Goal: Information Seeking & Learning: Learn about a topic

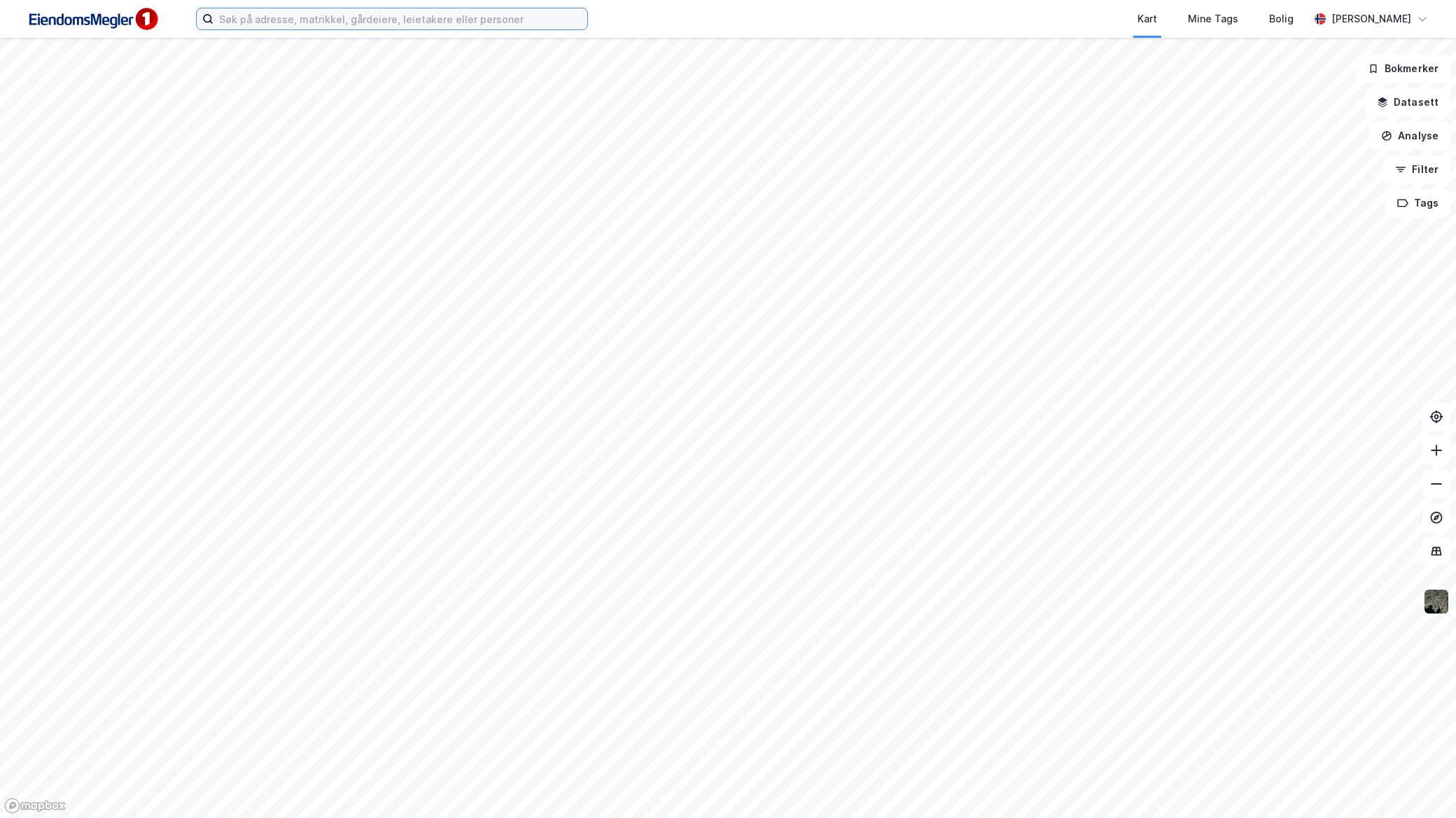
click at [415, 25] on input at bounding box center [399, 19] width 374 height 21
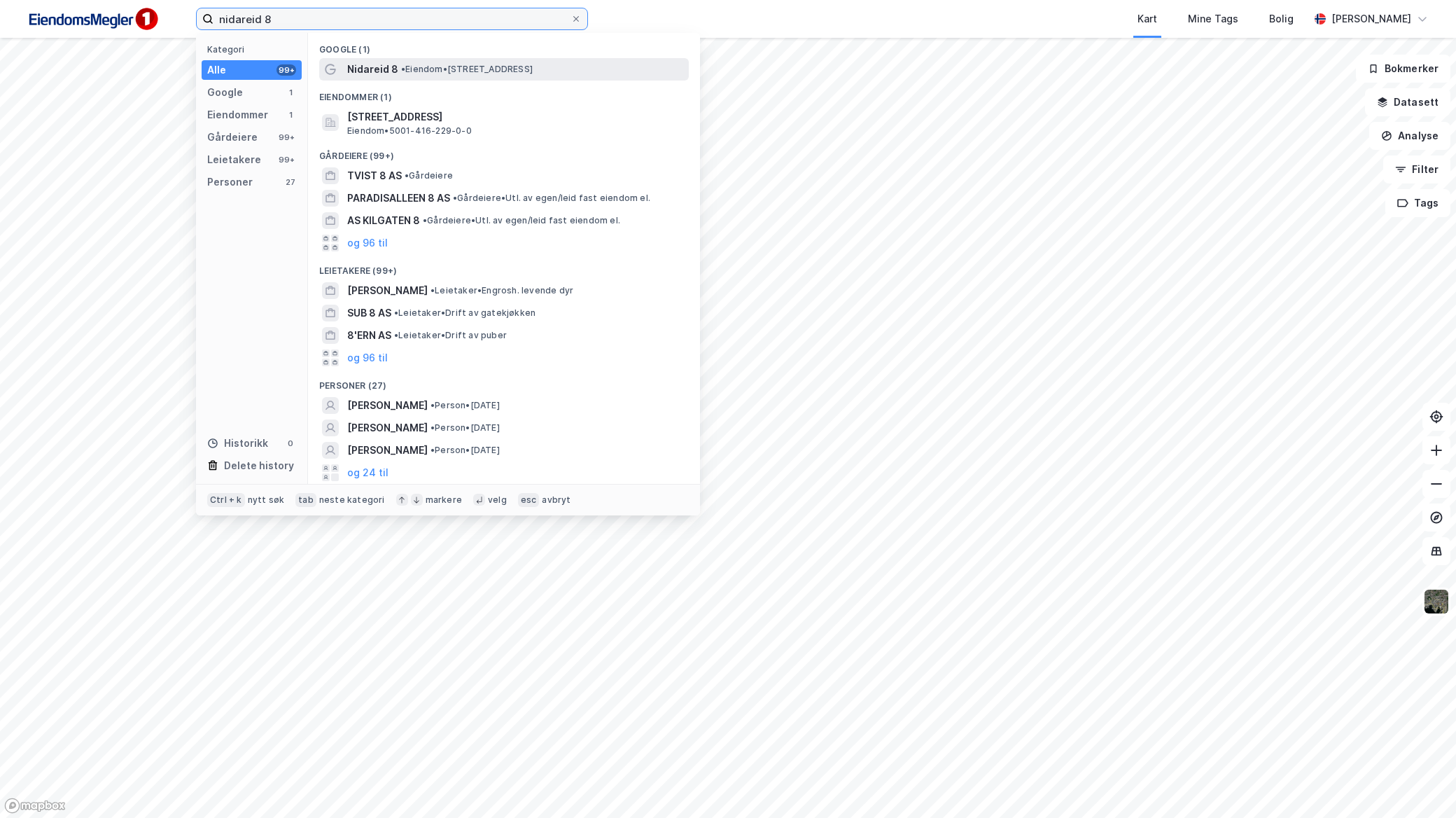
type input "nidareid 8"
click at [452, 58] on div "Nidareid 8 • Eiendom • [STREET_ADDRESS]" at bounding box center [504, 69] width 370 height 23
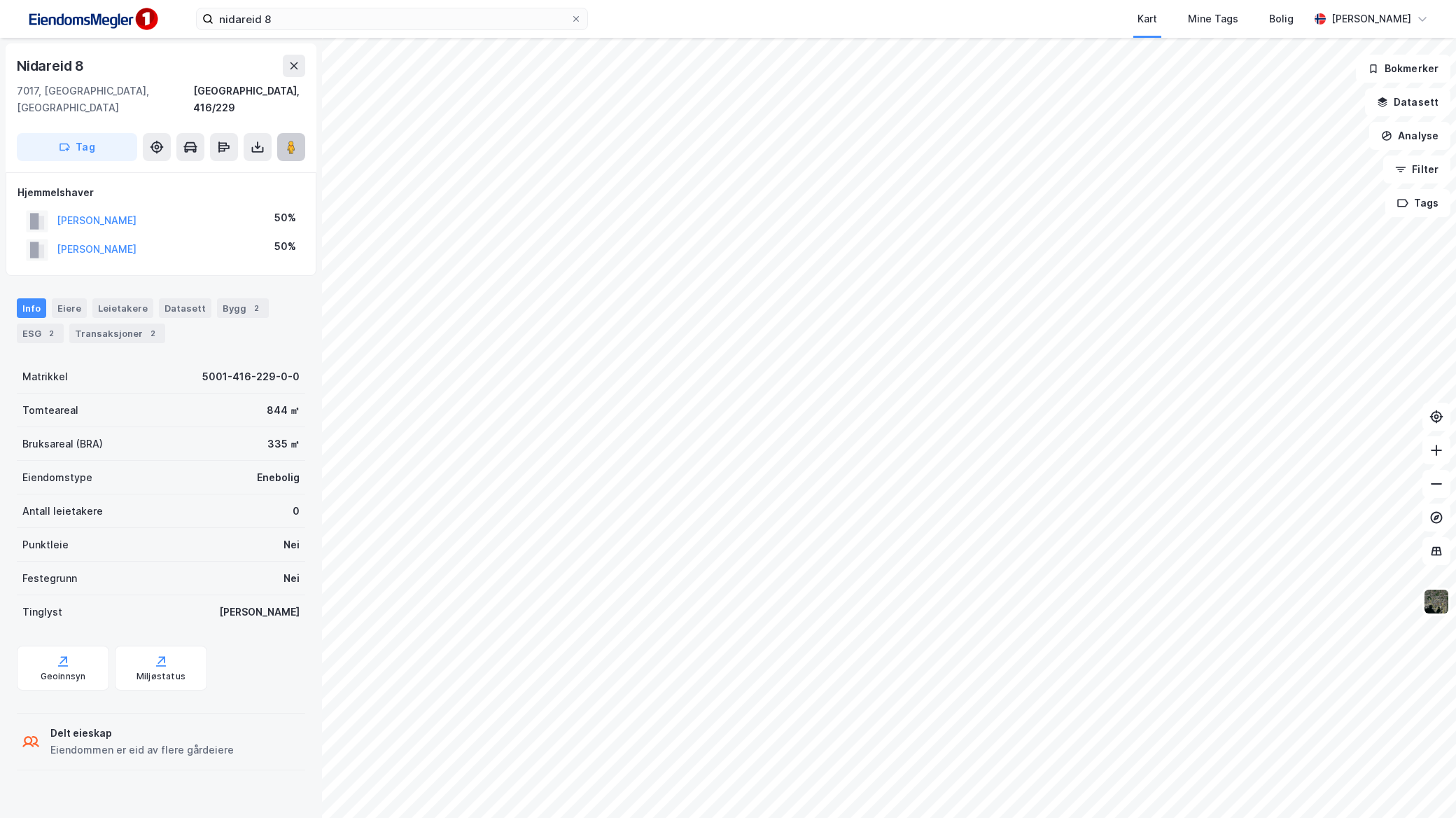
click at [290, 138] on button at bounding box center [290, 146] width 28 height 28
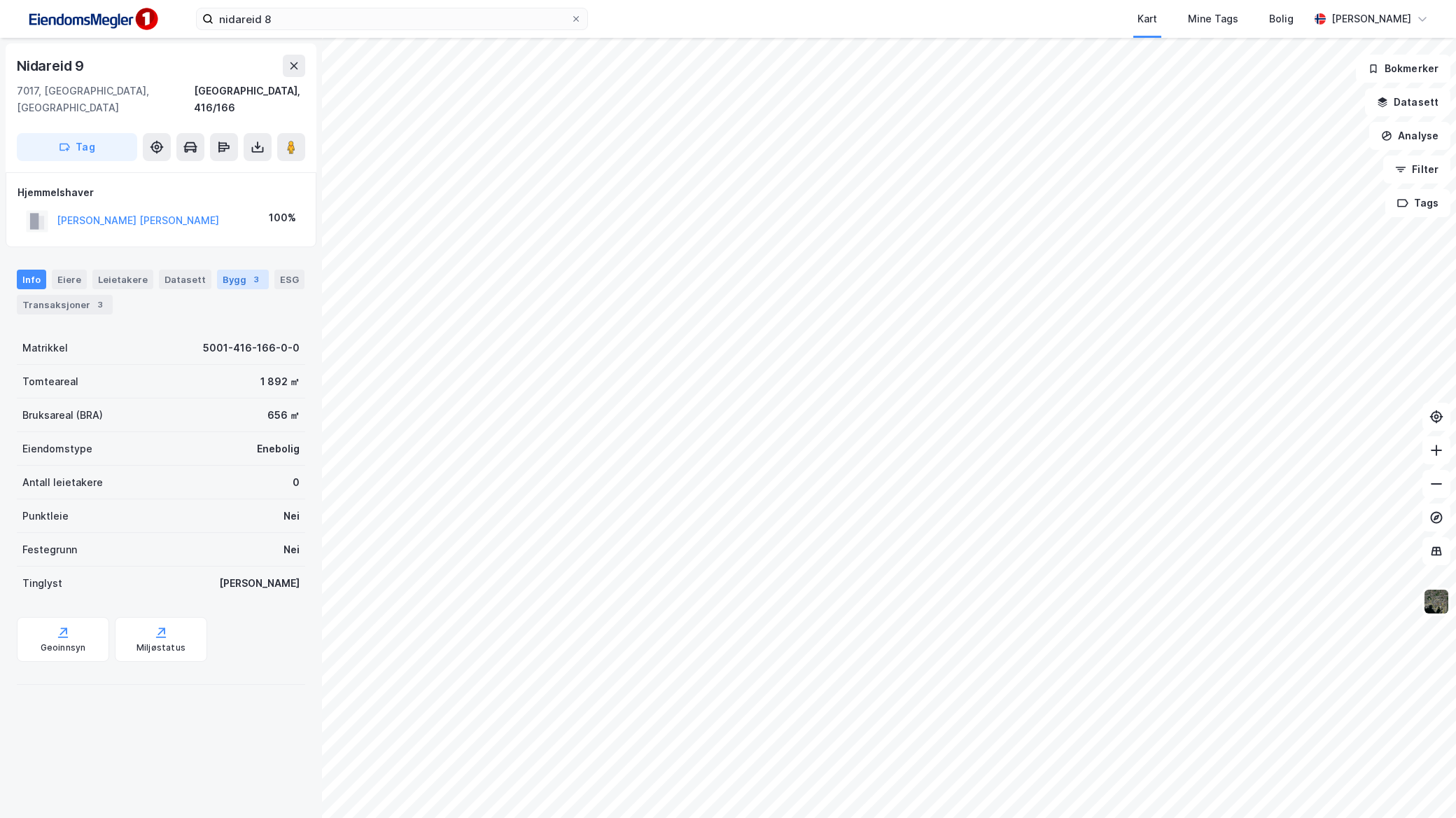
click at [232, 269] on div "Bygg 3" at bounding box center [243, 279] width 51 height 20
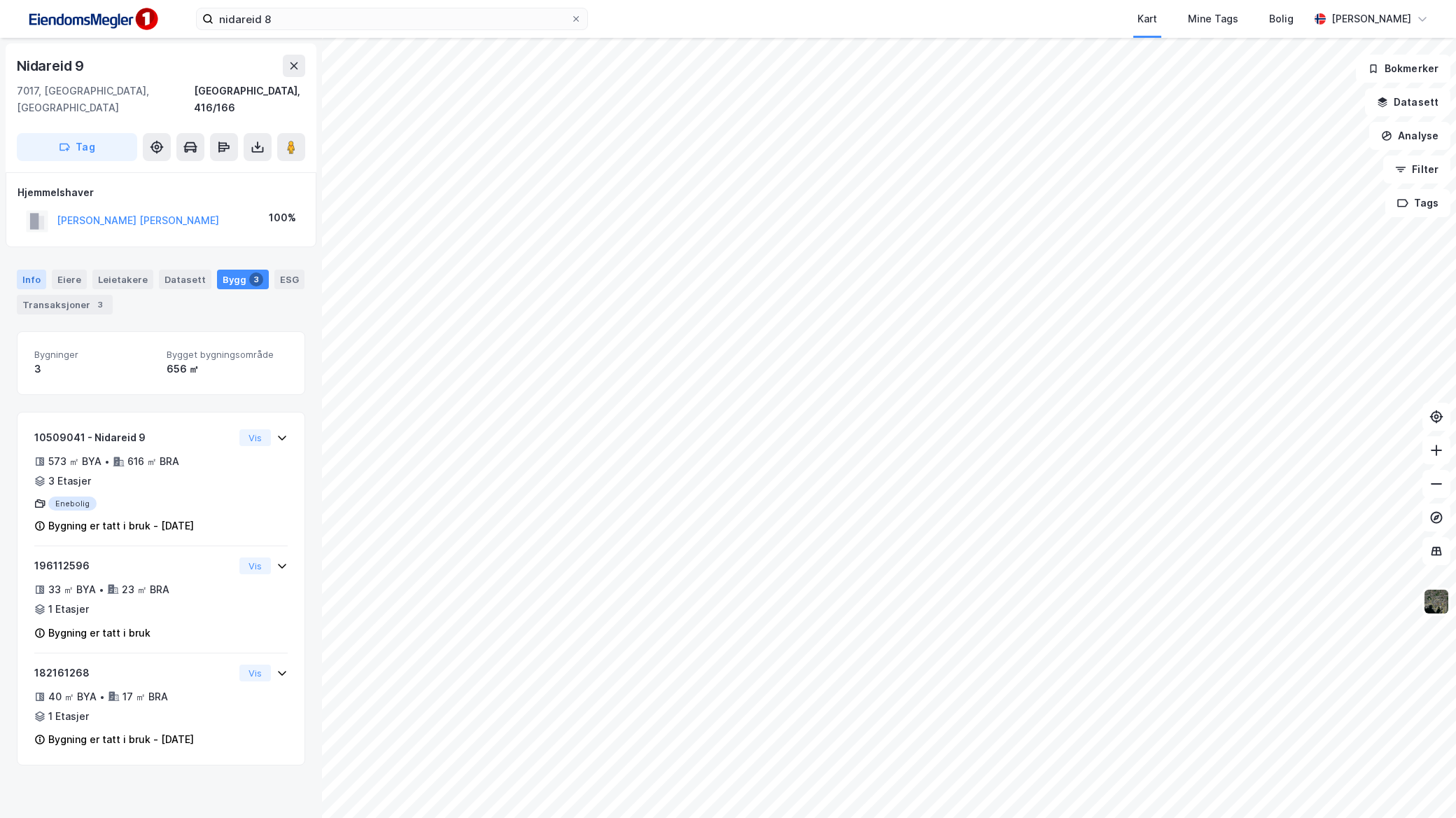
click at [44, 269] on div "Info" at bounding box center [31, 279] width 29 height 20
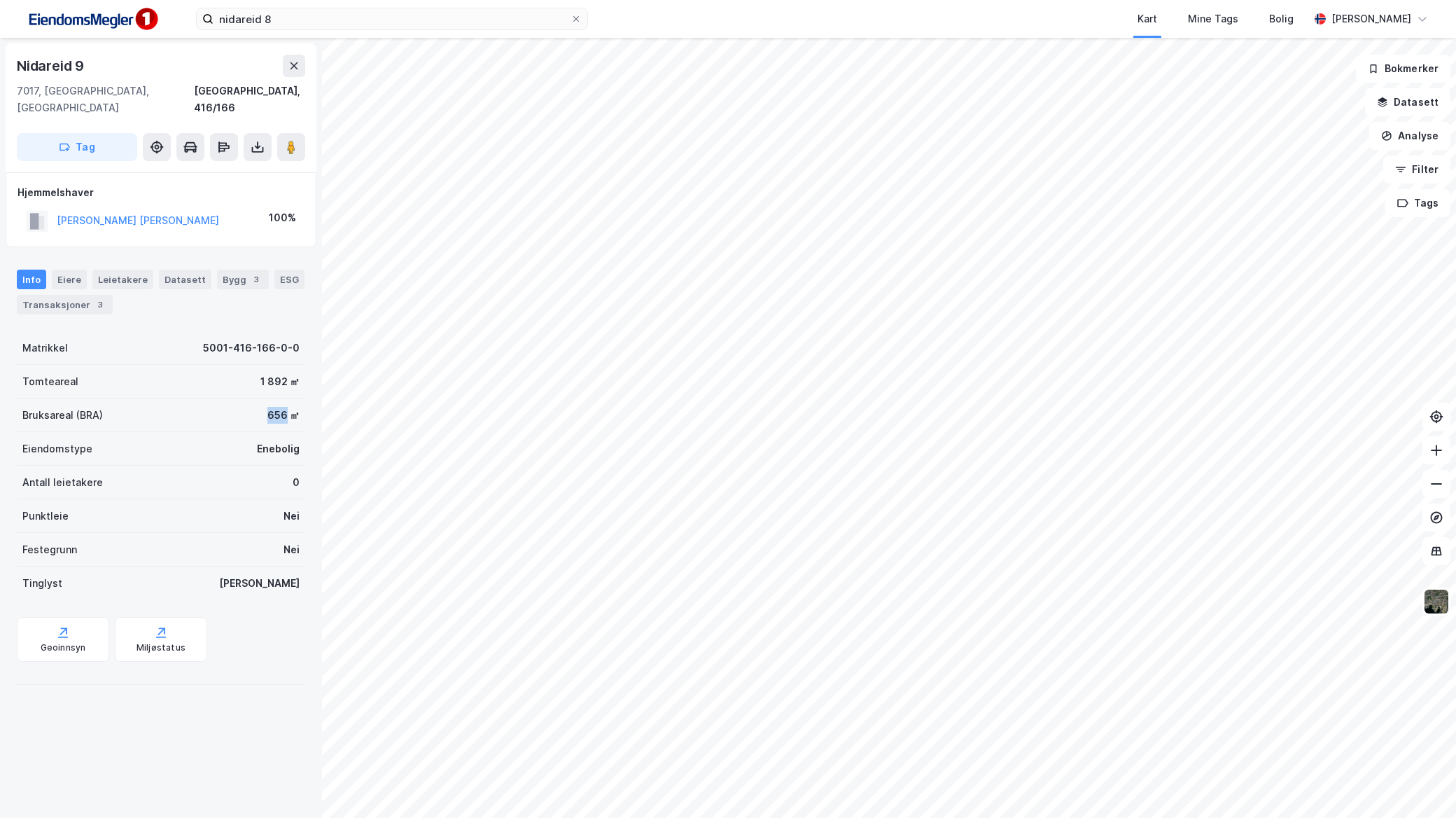
drag, startPoint x: 243, startPoint y: 388, endPoint x: 271, endPoint y: 400, distance: 30.5
click at [271, 400] on div "Bruksareal (BRA) 656 ㎡" at bounding box center [161, 415] width 288 height 33
